Goal: Information Seeking & Learning: Learn about a topic

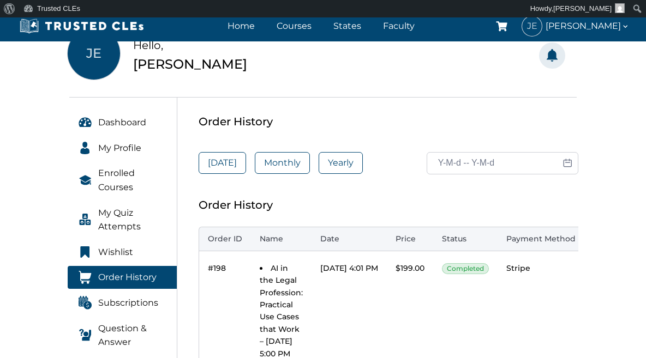
scroll to position [131, 0]
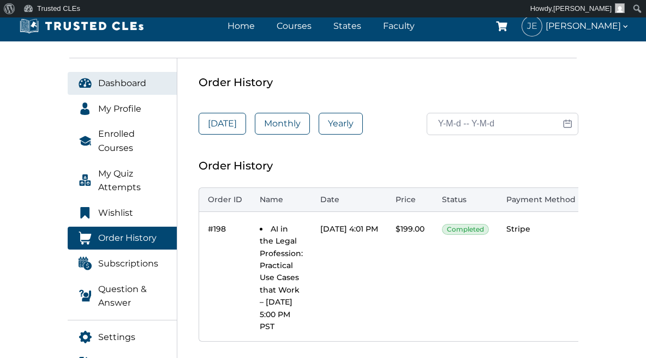
click at [127, 81] on span "Dashboard" at bounding box center [122, 83] width 48 height 14
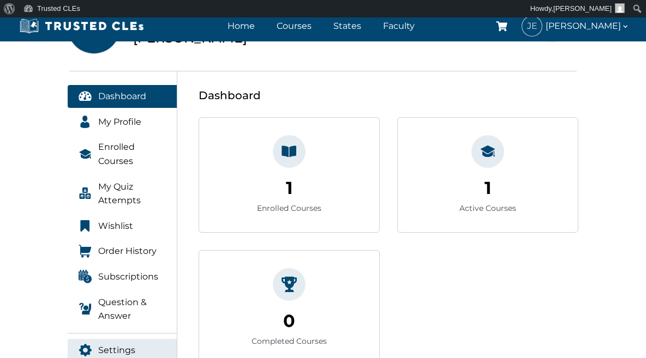
scroll to position [218, 0]
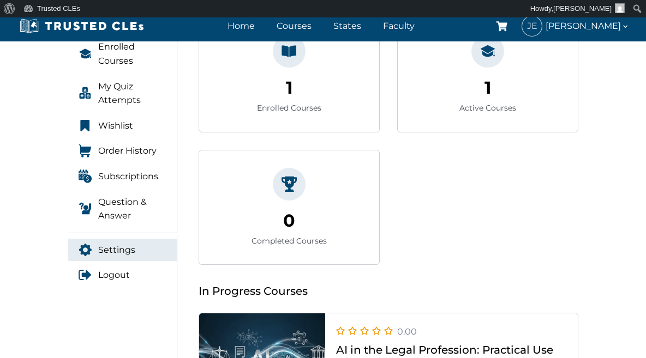
click at [122, 253] on span "Settings" at bounding box center [116, 250] width 37 height 14
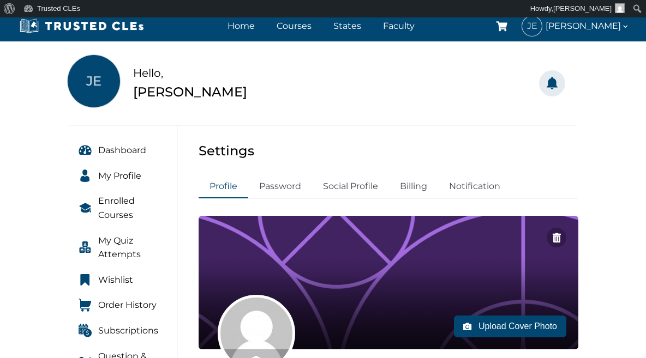
scroll to position [87, 0]
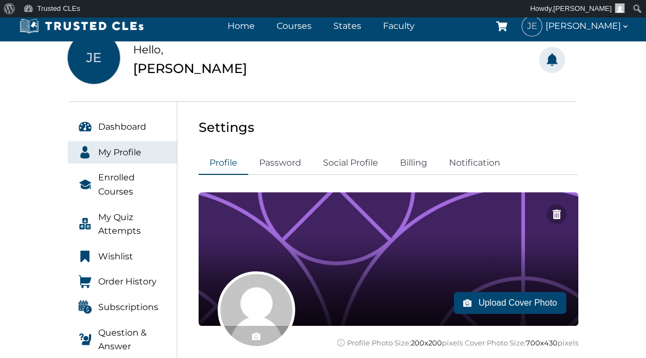
click at [125, 148] on span "My Profile" at bounding box center [119, 153] width 43 height 14
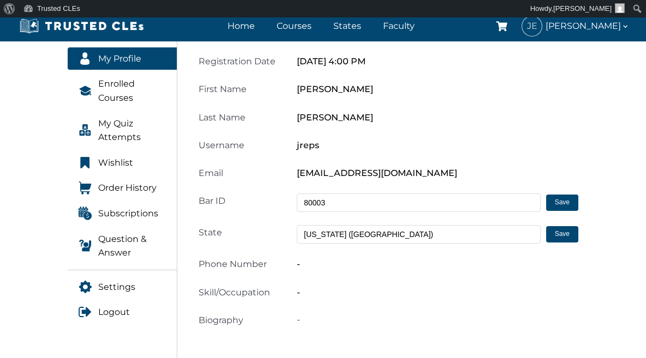
scroll to position [131, 0]
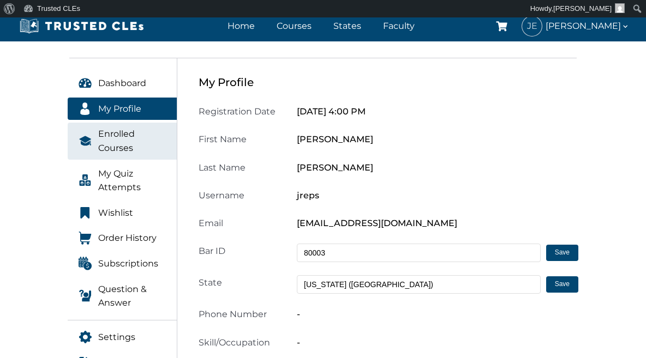
click at [142, 144] on span "Enrolled Courses" at bounding box center [132, 141] width 68 height 28
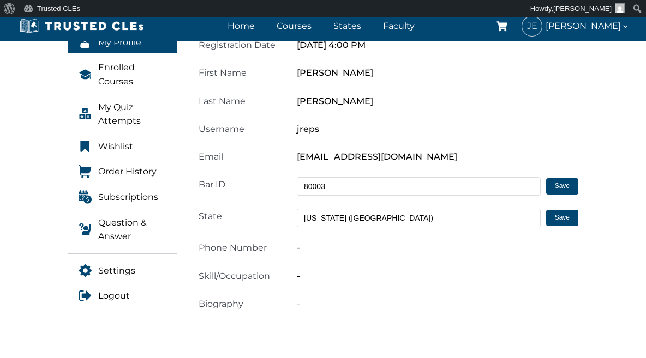
scroll to position [87, 0]
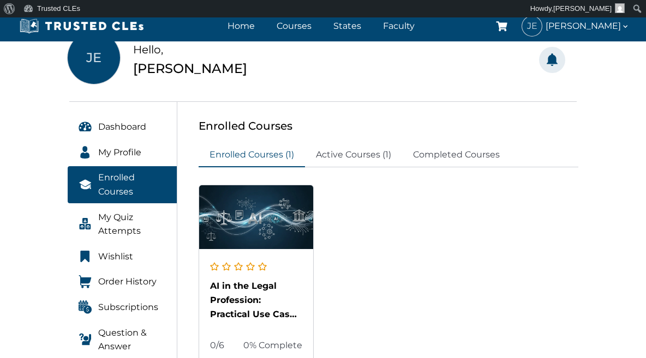
scroll to position [131, 0]
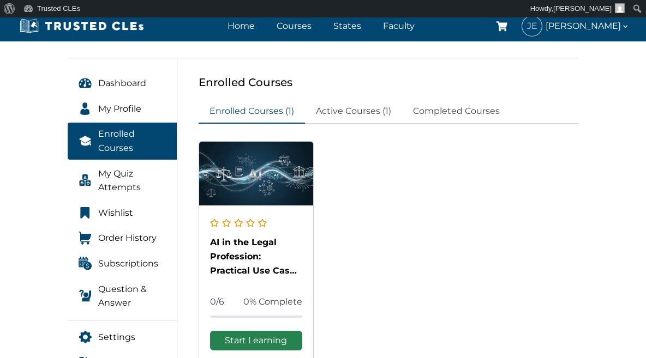
click at [259, 343] on link "Start Learning" at bounding box center [256, 341] width 92 height 20
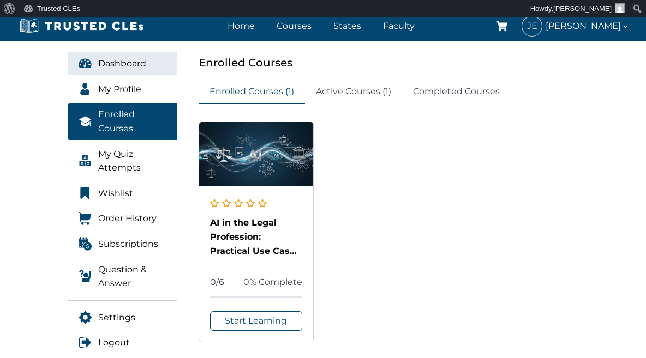
scroll to position [44, 0]
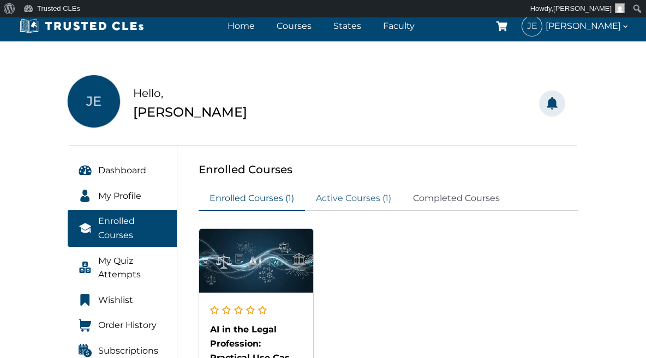
click at [351, 201] on link "Active Courses (1)" at bounding box center [353, 199] width 97 height 24
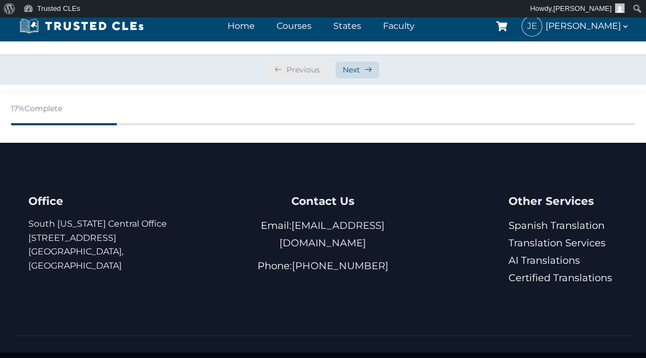
scroll to position [131, 0]
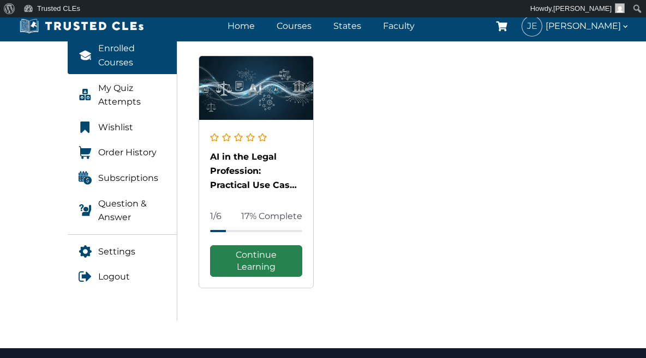
scroll to position [218, 0]
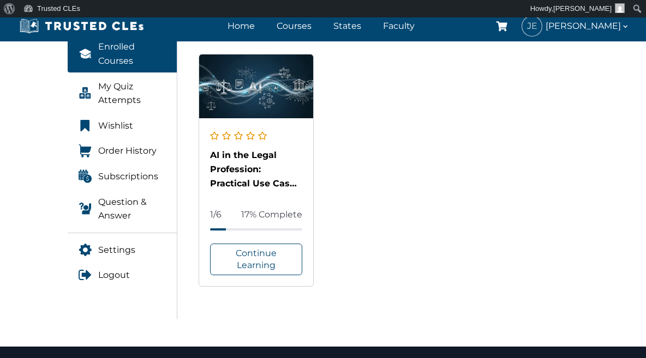
click at [262, 134] on span at bounding box center [262, 135] width 9 height 9
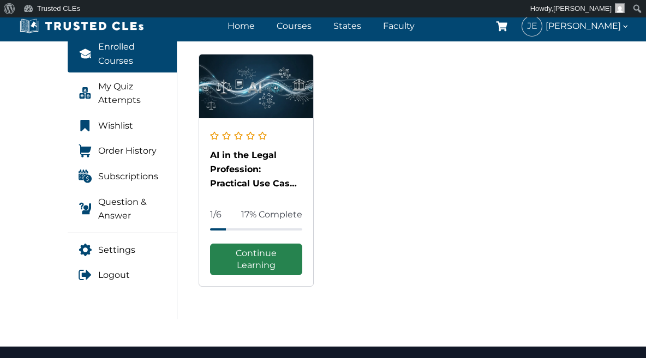
click at [246, 255] on link "Continue Learning" at bounding box center [256, 260] width 92 height 32
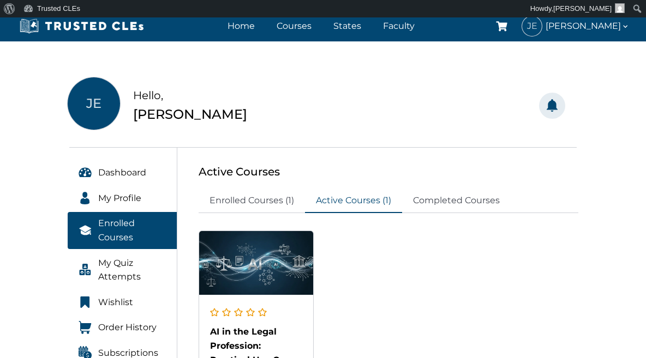
scroll to position [0, 0]
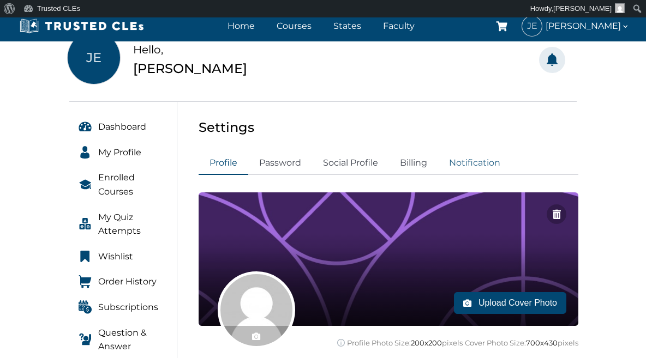
click at [480, 164] on link "Notification" at bounding box center [474, 164] width 73 height 24
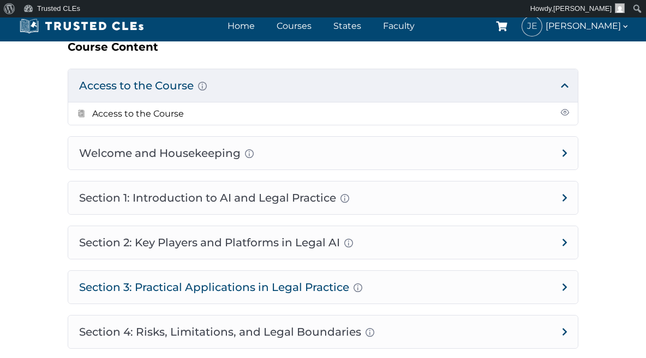
scroll to position [655, 0]
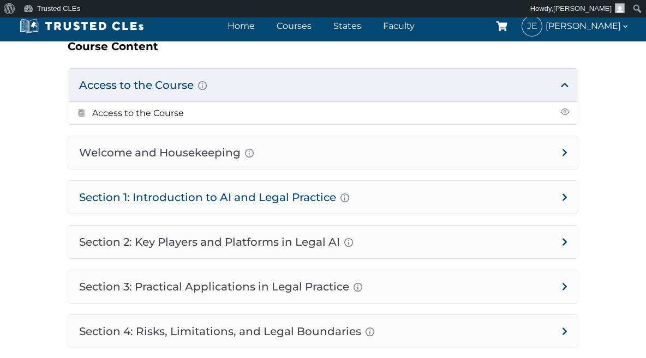
click at [563, 198] on h4 "Section 1: Introduction to AI and Legal Practice Overview of Artificial Intelli…" at bounding box center [322, 197] width 509 height 33
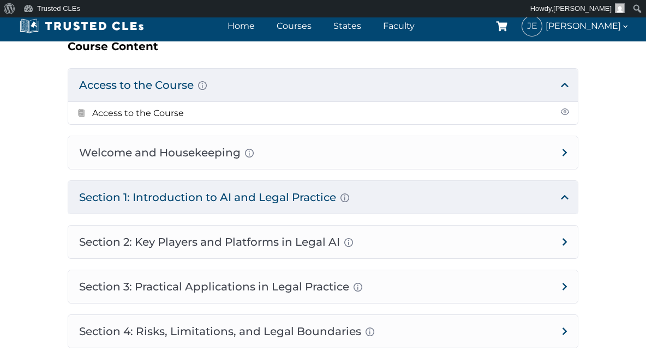
click at [395, 199] on h4 "Section 1: Introduction to AI and Legal Practice Overview of Artificial Intelli…" at bounding box center [322, 197] width 509 height 33
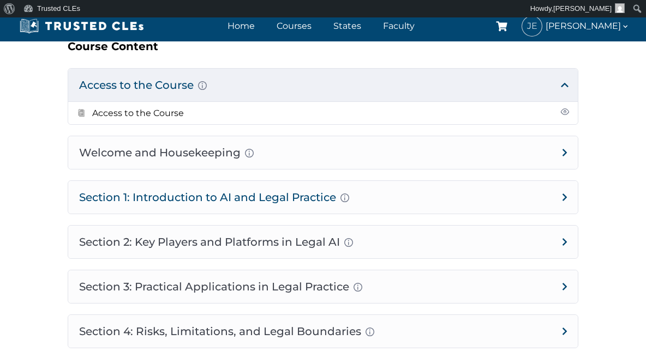
click at [563, 194] on h4 "Section 1: Introduction to AI and Legal Practice Overview of Artificial Intelli…" at bounding box center [322, 197] width 509 height 33
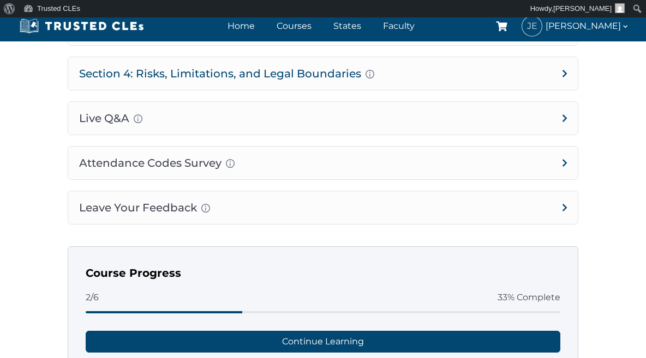
scroll to position [916, 0]
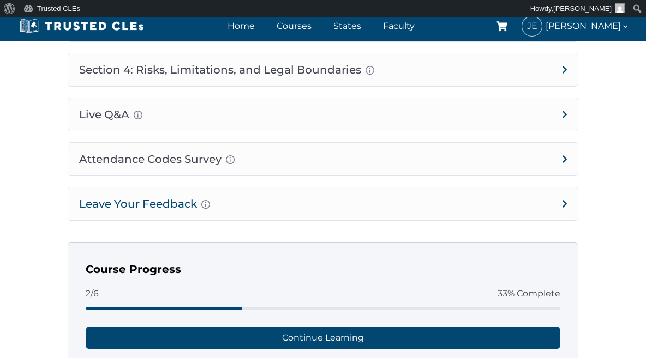
click at [295, 214] on h4 "Leave Your Feedback Use this space to share your thoughts about this course, if…" at bounding box center [322, 204] width 509 height 33
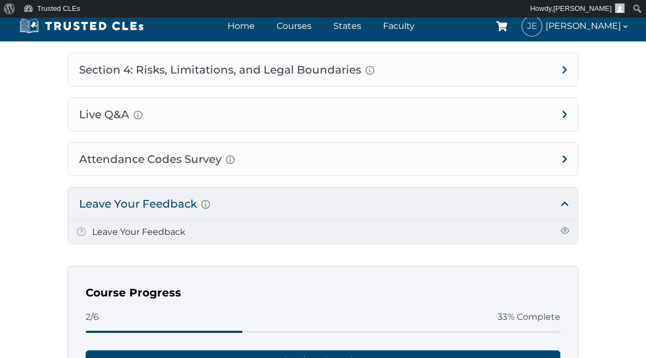
click at [181, 232] on link "Leave Your Feedback" at bounding box center [138, 232] width 93 height 10
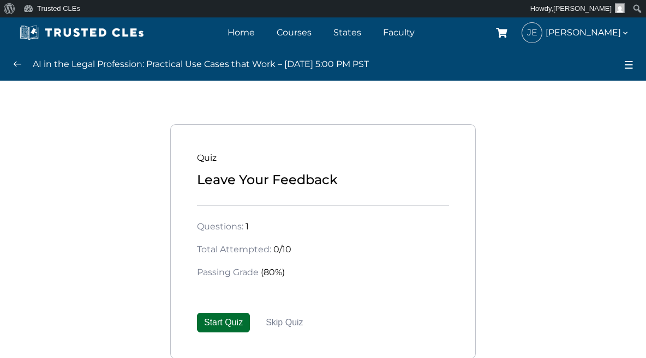
click at [223, 324] on button "Start Quiz" at bounding box center [223, 323] width 53 height 20
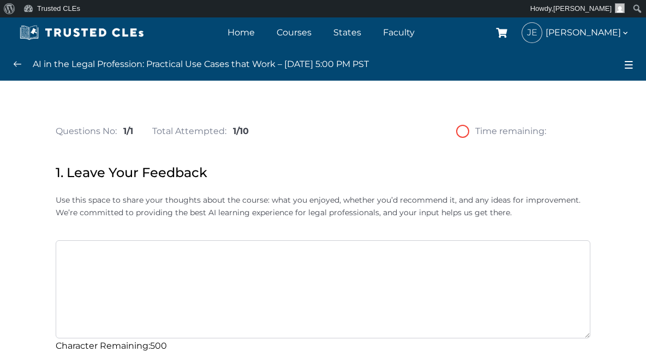
click at [102, 236] on div "1. Leave Your Feedback Use this space to share your thoughts about the course: …" at bounding box center [323, 284] width 535 height 243
click at [103, 240] on div "1. Leave Your Feedback Use this space to share your thoughts about the course: …" at bounding box center [323, 284] width 535 height 243
click at [74, 251] on textarea at bounding box center [323, 290] width 535 height 98
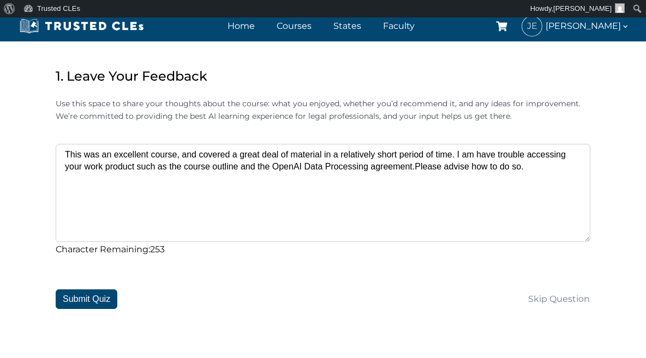
scroll to position [131, 0]
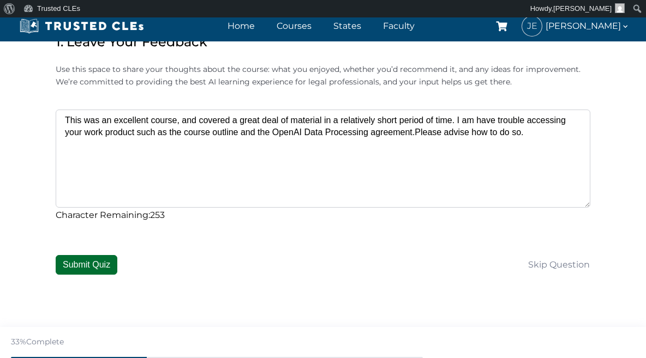
type textarea "This was an excellent course, and covered a great deal of material in a relativ…"
click at [73, 262] on button "Submit Quiz" at bounding box center [87, 265] width 62 height 20
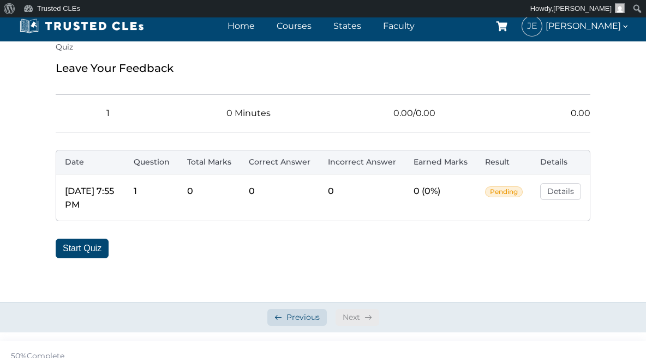
scroll to position [87, 0]
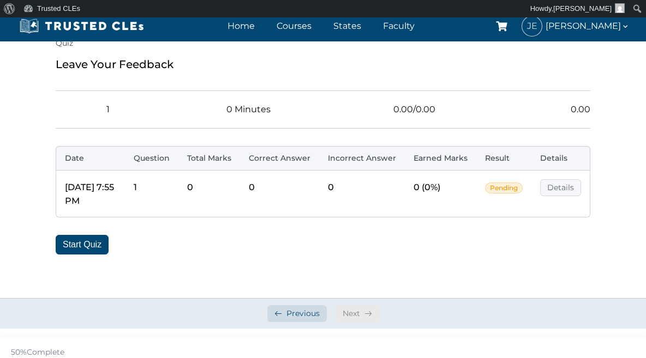
click at [550, 186] on link "Details" at bounding box center [560, 187] width 41 height 17
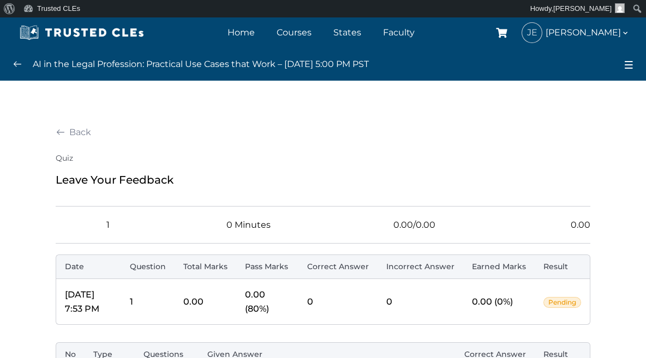
drag, startPoint x: 0, startPoint y: 0, endPoint x: 441, endPoint y: 182, distance: 476.7
click at [441, 182] on div "Leave Your Feedback" at bounding box center [323, 179] width 535 height 17
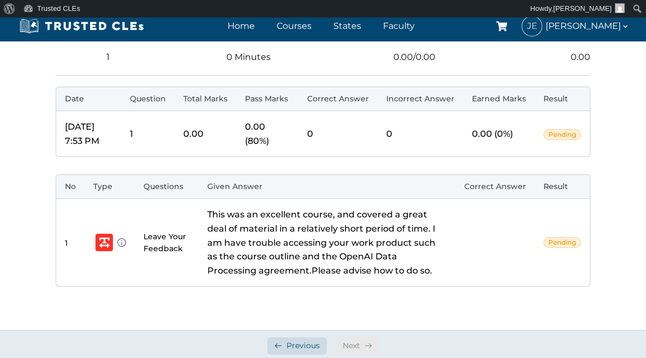
scroll to position [175, 0]
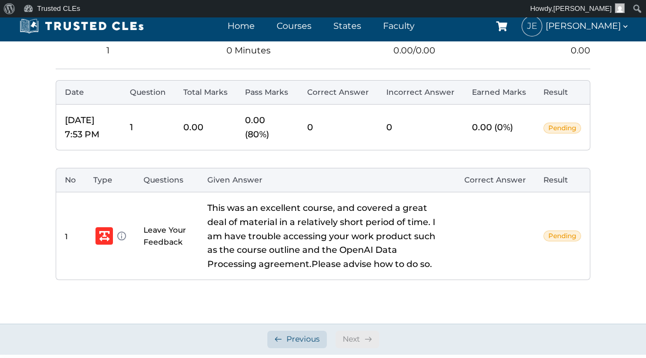
click at [472, 233] on td at bounding box center [494, 237] width 79 height 88
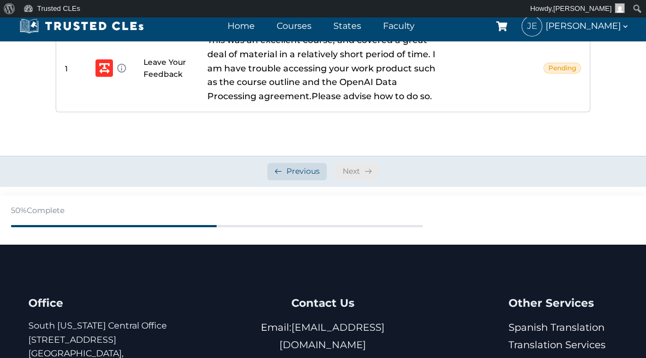
scroll to position [349, 0]
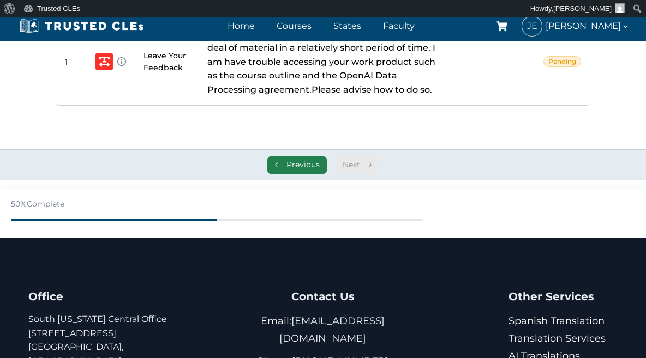
click at [314, 170] on span "Previous" at bounding box center [302, 165] width 33 height 10
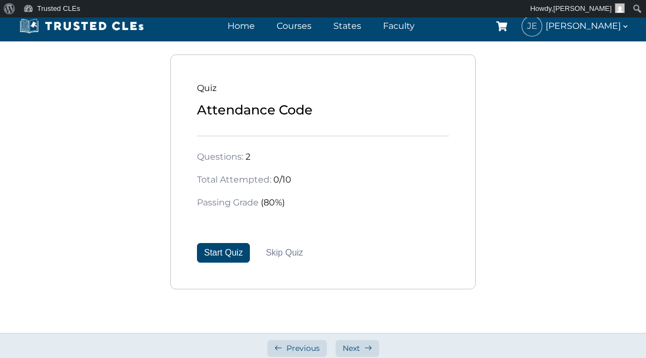
scroll to position [175, 0]
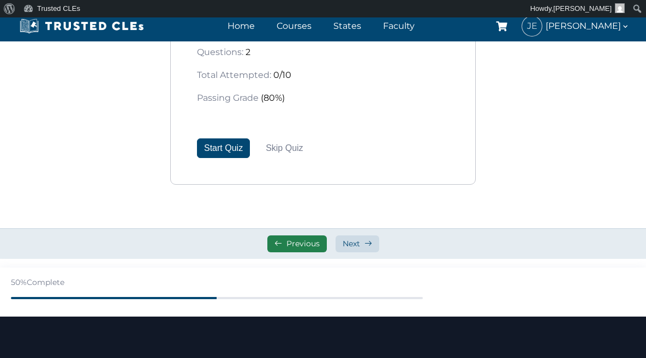
click at [286, 245] on span "Previous" at bounding box center [302, 244] width 33 height 10
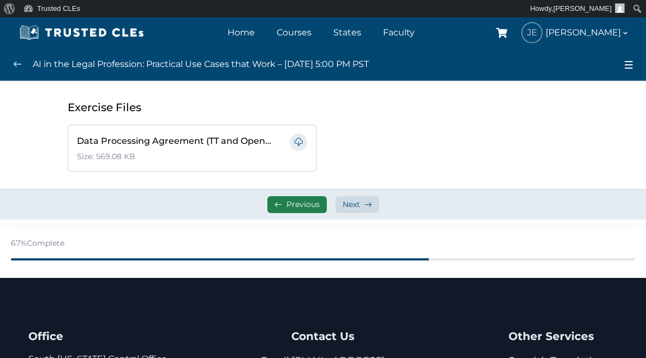
click at [299, 202] on span "Previous" at bounding box center [302, 205] width 33 height 10
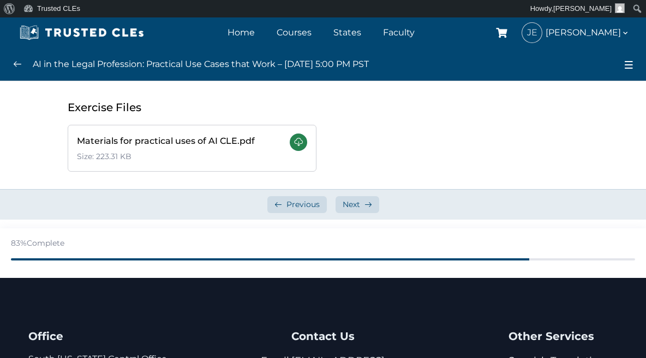
click at [297, 143] on link at bounding box center [298, 142] width 17 height 17
click at [286, 203] on link "Previous" at bounding box center [296, 204] width 59 height 17
click at [297, 141] on link at bounding box center [298, 142] width 17 height 17
click at [286, 206] on link "Previous" at bounding box center [296, 204] width 59 height 17
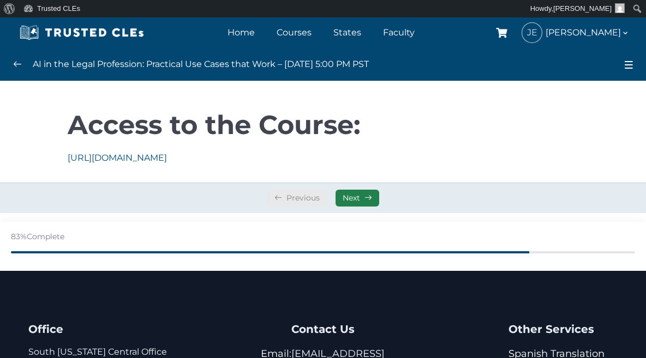
click at [352, 199] on span "Next" at bounding box center [351, 198] width 17 height 10
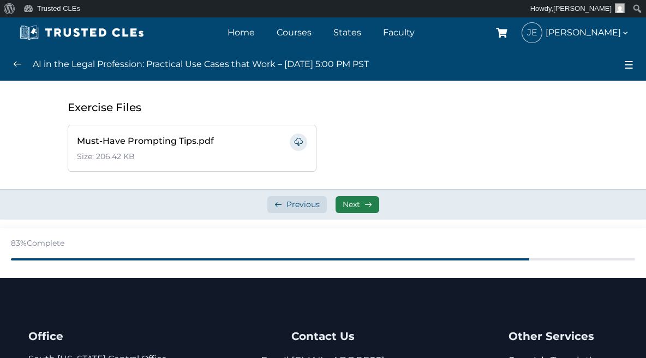
click at [345, 205] on span "Next" at bounding box center [351, 205] width 17 height 10
click at [345, 209] on span "Next" at bounding box center [351, 205] width 17 height 10
click at [344, 207] on span "Next" at bounding box center [351, 205] width 17 height 10
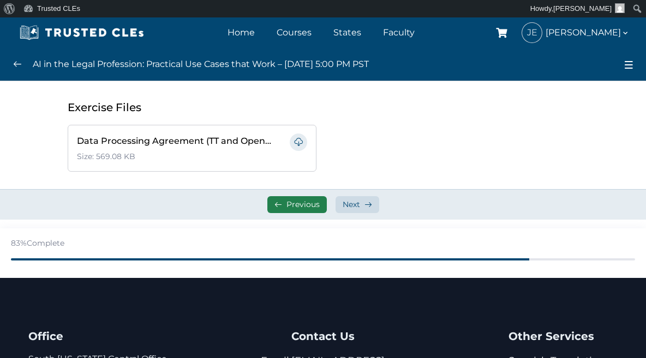
click at [281, 207] on span at bounding box center [278, 205] width 8 height 8
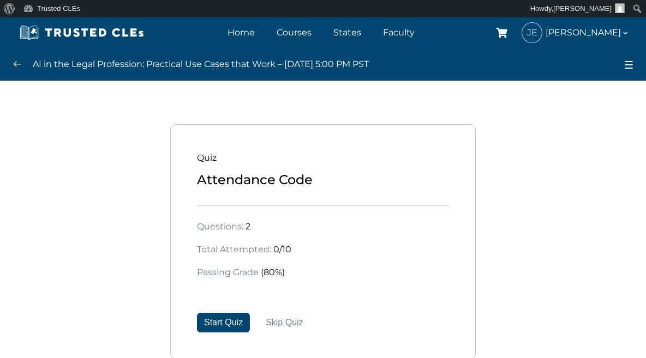
click at [289, 189] on div "Attendance Code" at bounding box center [323, 180] width 252 height 21
click at [226, 325] on button "Start Quiz" at bounding box center [223, 323] width 53 height 20
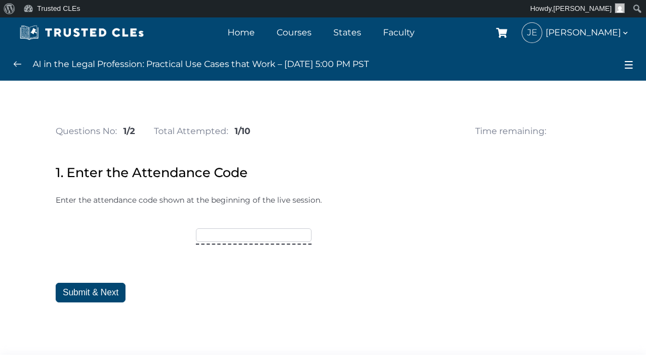
click at [212, 235] on input"] "text" at bounding box center [254, 235] width 116 height 13
type input"] "TRUSTED15"
click at [95, 288] on button "Submit & Next" at bounding box center [91, 293] width 70 height 20
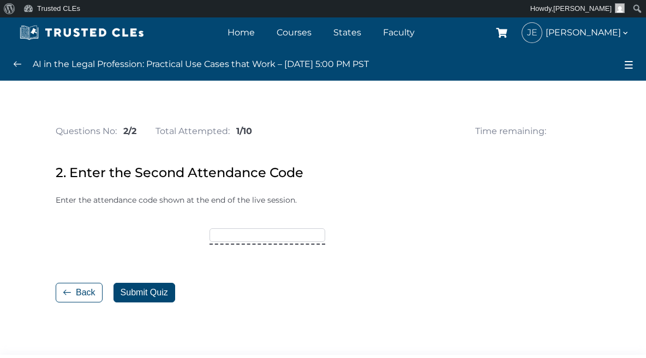
click at [225, 237] on input"] "text" at bounding box center [267, 235] width 116 height 13
type input"] "OCTOBER25"
click at [157, 295] on button "Submit Quiz" at bounding box center [144, 293] width 62 height 20
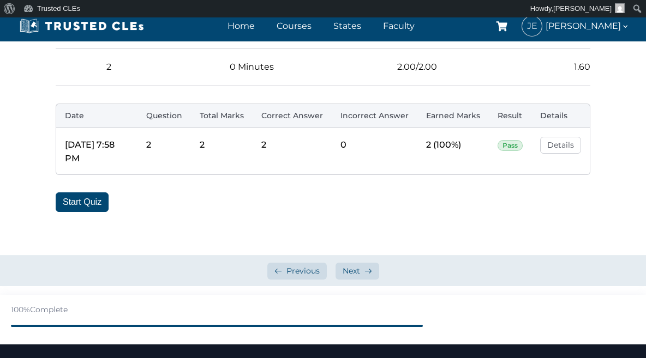
scroll to position [131, 0]
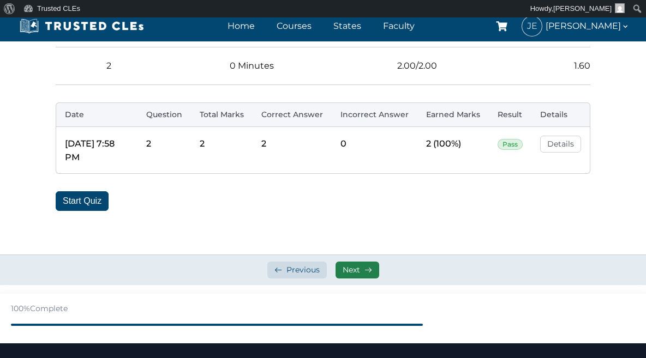
click at [354, 268] on span "Next" at bounding box center [351, 270] width 17 height 10
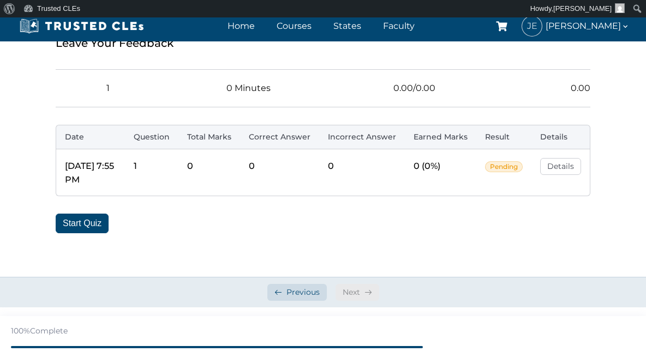
scroll to position [175, 0]
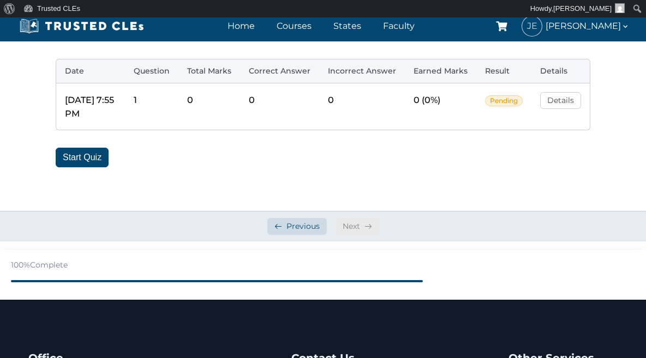
click at [348, 235] on div "Next" at bounding box center [357, 226] width 44 height 17
click at [310, 232] on span "Previous" at bounding box center [302, 226] width 33 height 10
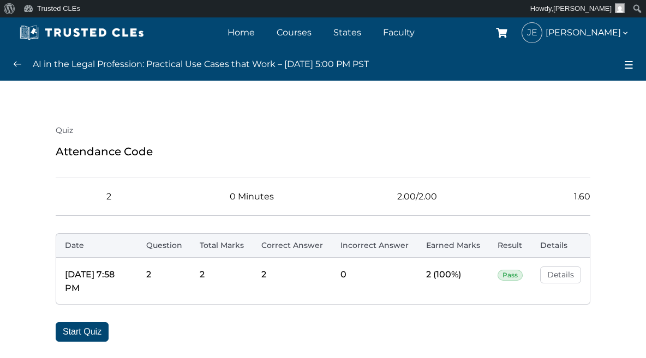
click at [310, 242] on th "Correct Answer" at bounding box center [292, 245] width 79 height 25
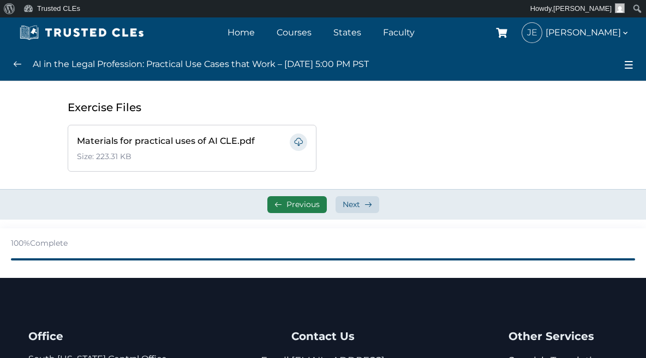
click at [277, 206] on span at bounding box center [278, 205] width 8 height 8
